Goal: Task Accomplishment & Management: Complete application form

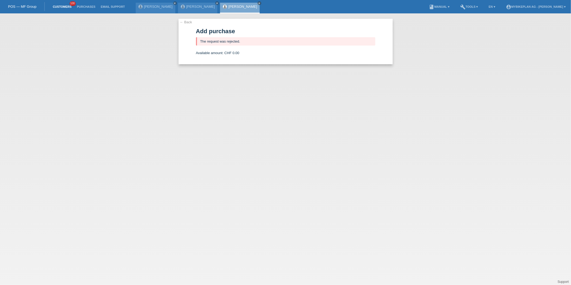
click at [66, 6] on link "Customers" at bounding box center [62, 6] width 24 height 3
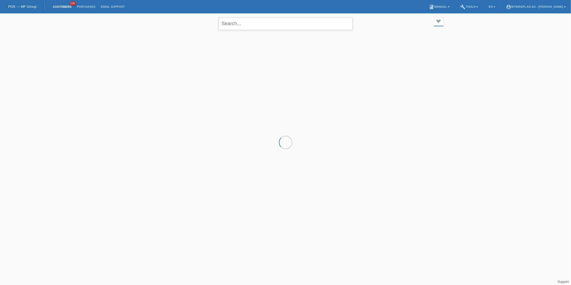
click at [233, 26] on input "text" at bounding box center [286, 23] width 134 height 13
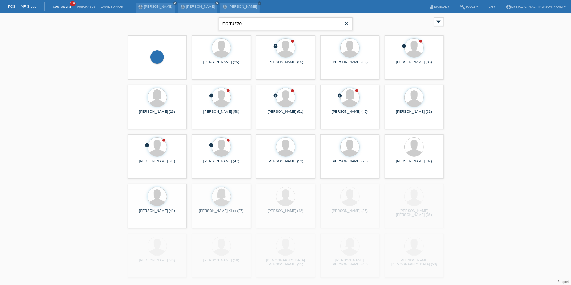
type input "marruzzo"
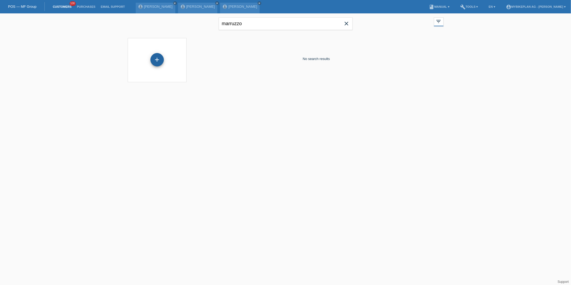
click at [163, 60] on div "+" at bounding box center [156, 59] width 13 height 13
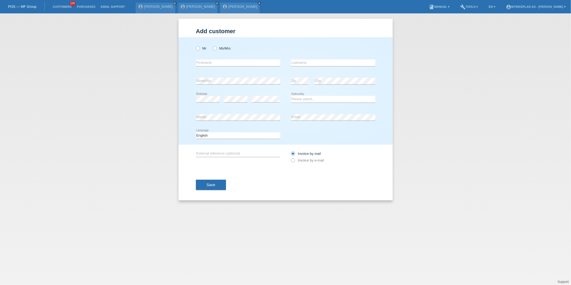
click at [192, 50] on div "Mr Ms/Mrs error Firstname Zip" at bounding box center [286, 90] width 214 height 107
click at [195, 46] on icon at bounding box center [195, 46] width 0 height 0
click at [197, 50] on input "Mr" at bounding box center [197, 47] width 3 height 3
radio input "true"
click at [209, 63] on input "text" at bounding box center [238, 62] width 84 height 7
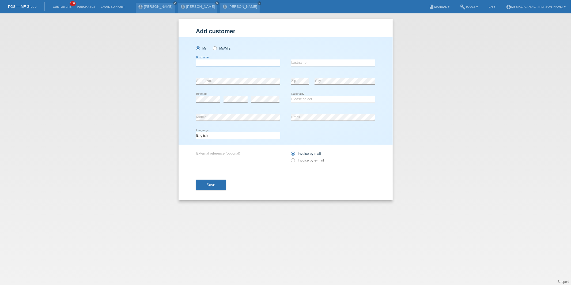
paste input "[PERSON_NAME]"
click at [213, 63] on input "[PERSON_NAME]" at bounding box center [238, 62] width 84 height 7
type input "Antonio"
paste input "Marruzzo"
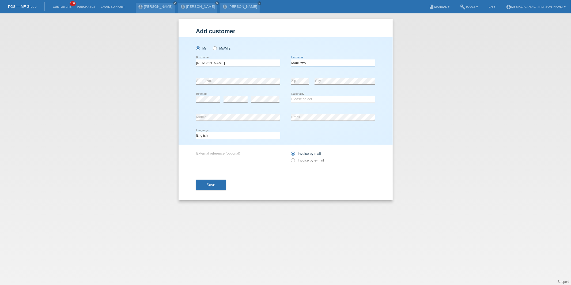
type input "Marruzzo"
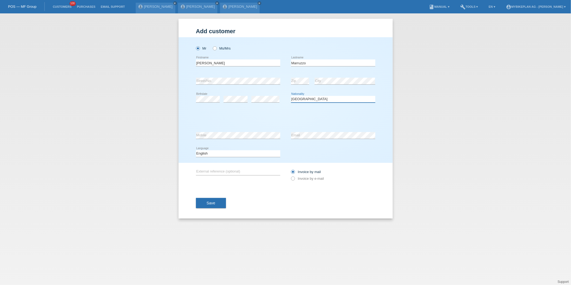
select select "IT"
select select "C"
select select "01"
select select "05"
select select "1966"
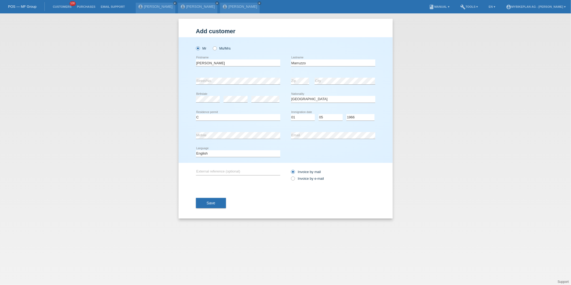
click at [215, 157] on div "Deutsch Français Italiano English error Language" at bounding box center [238, 154] width 84 height 18
click at [215, 155] on select "Deutsch Français Italiano English" at bounding box center [238, 153] width 84 height 6
select select "de"
click at [196, 150] on select "Deutsch Français Italiano English" at bounding box center [238, 153] width 84 height 6
click at [296, 181] on div "Invoice by mail Invoice by e-mail" at bounding box center [333, 174] width 84 height 13
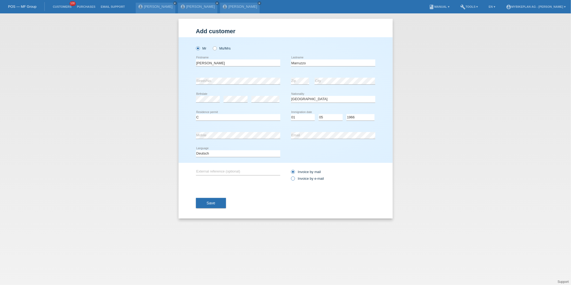
click at [298, 178] on label "Invoice by e-mail" at bounding box center [307, 178] width 33 height 4
click at [294, 178] on input "Invoice by e-mail" at bounding box center [292, 179] width 3 height 7
radio input "true"
click at [191, 207] on div "Add customer Add customer Add customer Mr Ms/Mrs Antonio error C" at bounding box center [286, 119] width 214 height 200
click at [219, 198] on button "Save" at bounding box center [211, 203] width 30 height 10
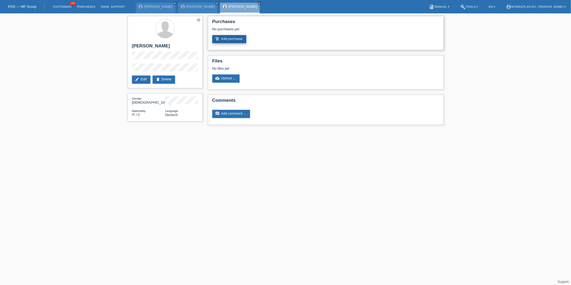
click at [220, 36] on link "add_shopping_cart Add purchase" at bounding box center [229, 39] width 34 height 8
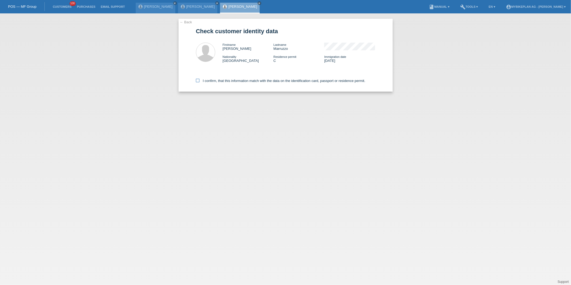
click at [269, 80] on label "I confirm, that this information match with the data on the identification card…" at bounding box center [280, 81] width 169 height 4
click at [199, 80] on input "I confirm, that this information match with the data on the identification card…" at bounding box center [197, 80] width 3 height 3
checkbox input "true"
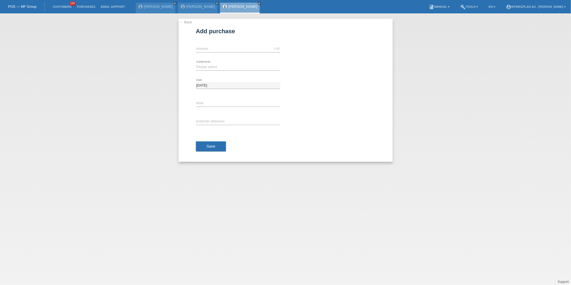
click at [207, 52] on icon at bounding box center [238, 52] width 84 height 0
click at [207, 52] on input "text" at bounding box center [238, 49] width 84 height 7
type input "4490.00"
click at [202, 67] on select "Please select 6 instalments 12 instalments 18 instalments 24 instalments 36 ins…" at bounding box center [238, 67] width 84 height 6
select select "488"
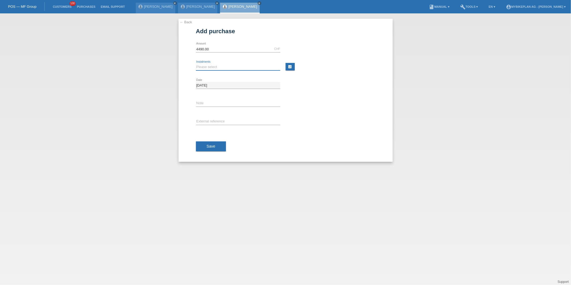
click at [196, 64] on select "Please select 6 instalments 12 instalments 18 instalments 24 instalments 36 ins…" at bounding box center [238, 67] width 84 height 6
click at [210, 118] on input "text" at bounding box center [238, 121] width 84 height 7
paste input "45346352388"
type input "45346352388"
click at [210, 142] on button "Save" at bounding box center [211, 146] width 30 height 10
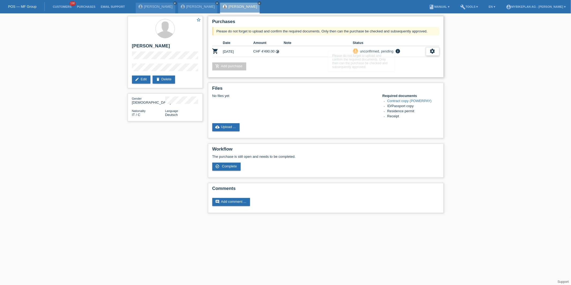
click at [433, 53] on icon "settings" at bounding box center [433, 51] width 6 height 6
click at [422, 61] on div "fullscreen Show" at bounding box center [397, 60] width 81 height 8
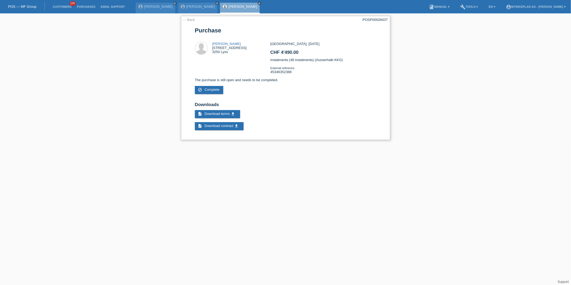
click at [373, 20] on div "POSP00028437" at bounding box center [375, 20] width 25 height 4
copy div "POSP00028437"
click at [191, 21] on link "← Back" at bounding box center [189, 20] width 12 height 4
